Goal: Check status: Check status

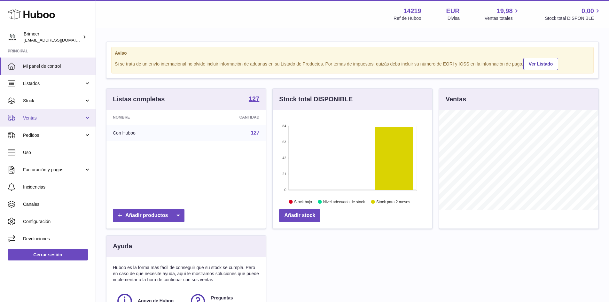
click at [49, 118] on span "Ventas" at bounding box center [53, 118] width 61 height 6
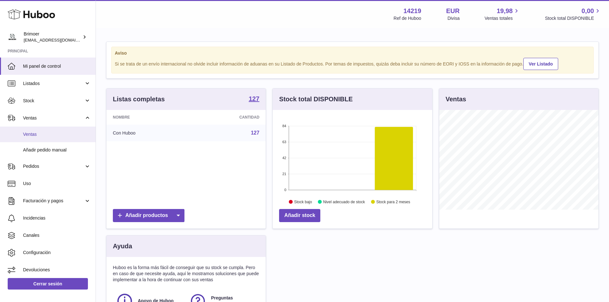
click at [33, 132] on span "Ventas" at bounding box center [57, 134] width 68 height 6
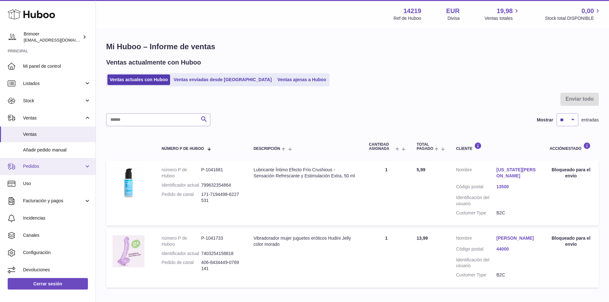
click at [71, 167] on span "Pedidos" at bounding box center [53, 166] width 61 height 6
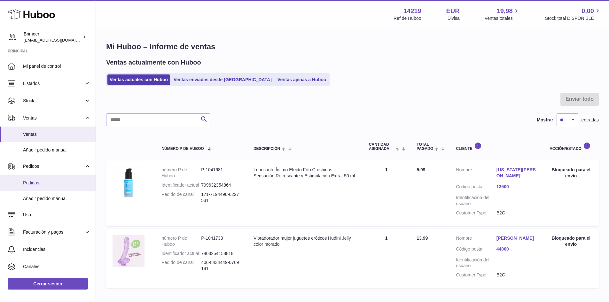
click at [34, 182] on span "Pedidos" at bounding box center [57, 183] width 68 height 6
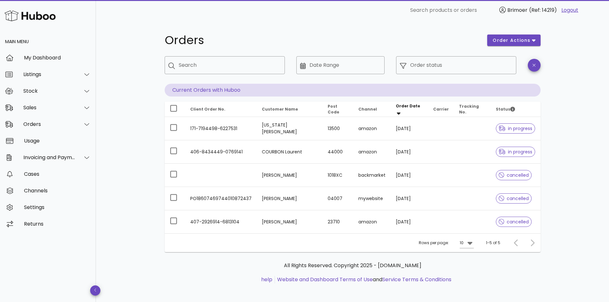
click at [534, 242] on div at bounding box center [531, 243] width 14 height 12
click at [532, 242] on div at bounding box center [531, 243] width 14 height 12
click at [535, 36] on button "order actions" at bounding box center [513, 41] width 53 height 12
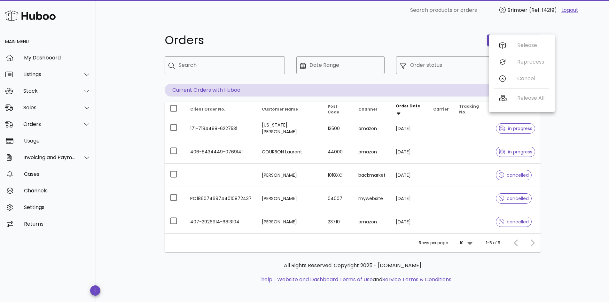
click at [570, 43] on div "Orders order actions ​ Search ​ Date Range ​ Order status Current Orders with H…" at bounding box center [352, 161] width 513 height 283
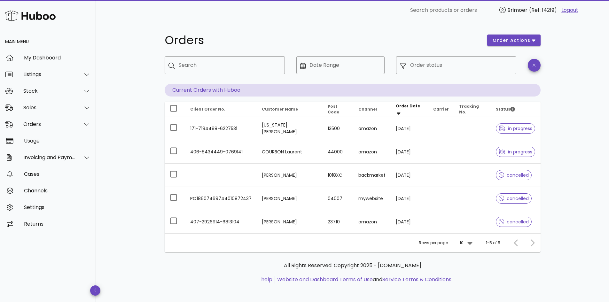
click at [516, 243] on div at bounding box center [517, 243] width 14 height 12
click at [467, 244] on icon at bounding box center [470, 243] width 8 height 8
click at [468, 277] on div "50" at bounding box center [468, 278] width 6 height 6
click at [83, 109] on div at bounding box center [87, 108] width 8 height 6
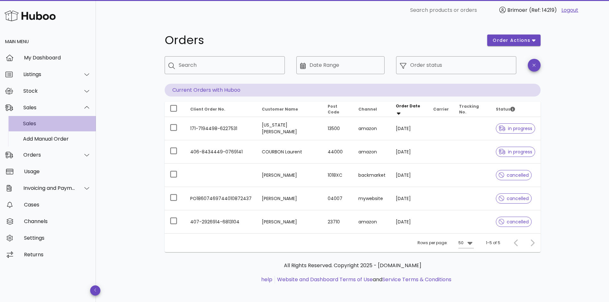
click at [32, 125] on div "Sales" at bounding box center [57, 123] width 68 height 6
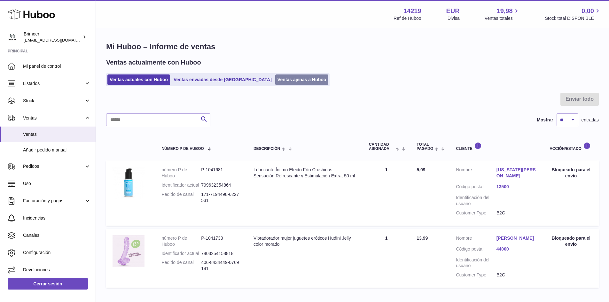
click at [280, 81] on link "Ventas ajenas a Huboo" at bounding box center [301, 79] width 53 height 11
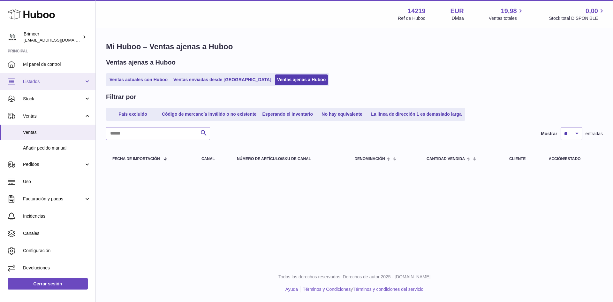
scroll to position [2, 0]
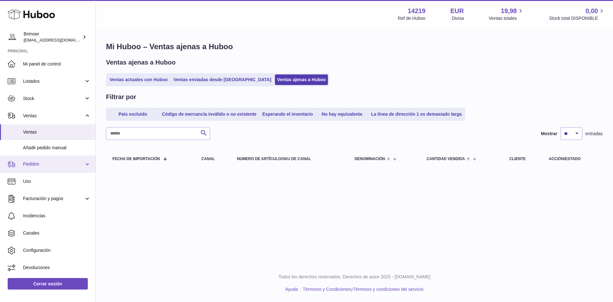
click at [62, 160] on link "Pedidos" at bounding box center [48, 164] width 96 height 17
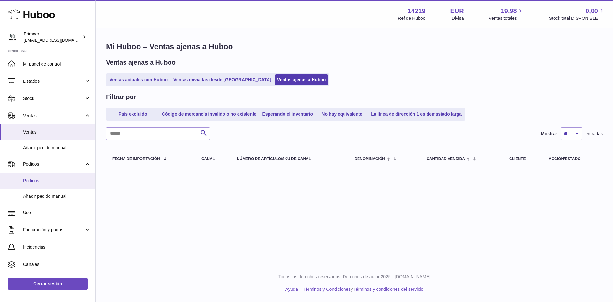
click at [34, 183] on span "Pedidos" at bounding box center [57, 181] width 68 height 6
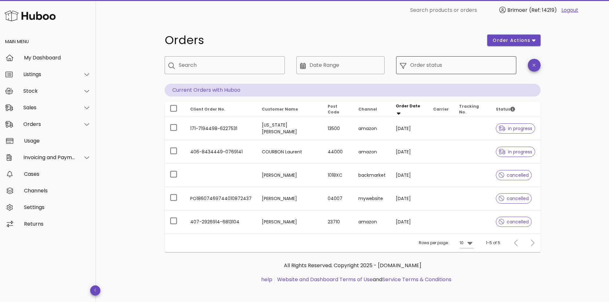
click at [448, 62] on input "Order status" at bounding box center [461, 65] width 102 height 10
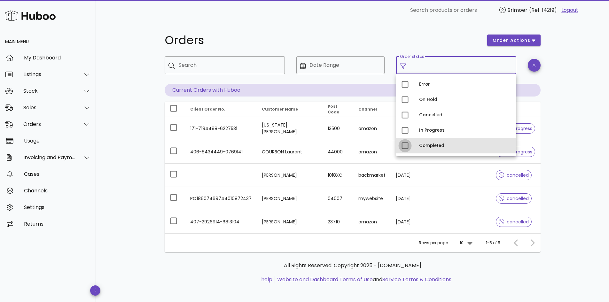
click at [403, 146] on div at bounding box center [404, 145] width 11 height 11
type input "**********"
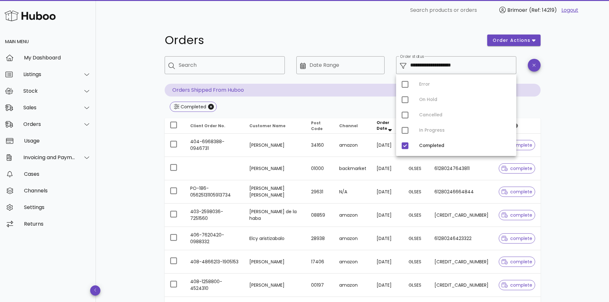
click at [570, 155] on div "**********" at bounding box center [352, 228] width 513 height 417
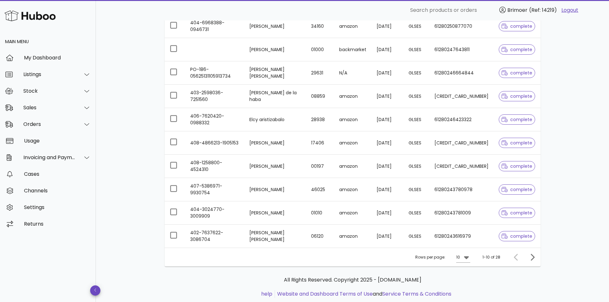
scroll to position [135, 0]
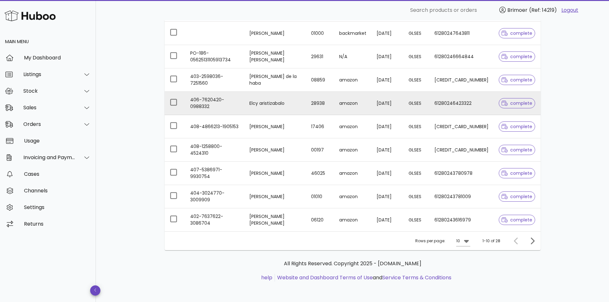
click at [462, 104] on td "61280246423322" at bounding box center [461, 103] width 64 height 23
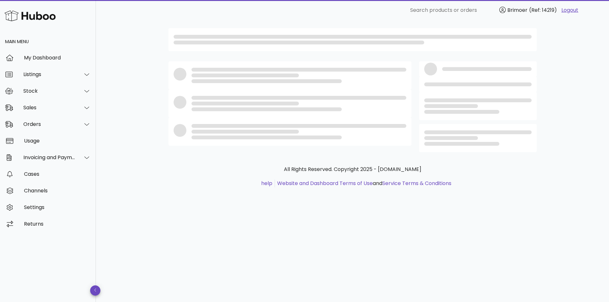
click at [462, 104] on div at bounding box center [451, 106] width 54 height 4
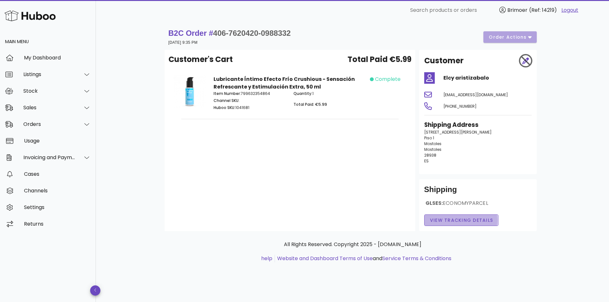
click at [461, 220] on span "View Tracking details" at bounding box center [461, 220] width 64 height 7
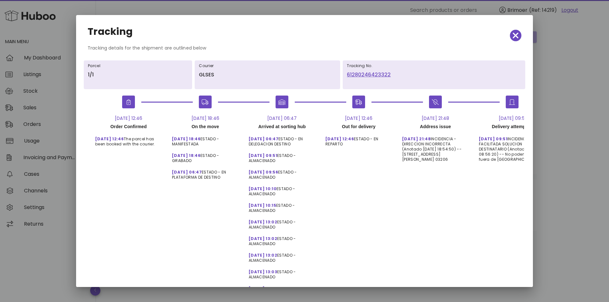
click at [510, 158] on div "[DATE] 09:51 INCIDENCIA - FACILITADA SOLUCION DESTINATARIO (Anotado [DATE] 08:5…" at bounding box center [511, 147] width 77 height 32
click at [512, 36] on icon "button" at bounding box center [515, 36] width 6 height 6
